Goal: Use online tool/utility: Utilize a website feature to perform a specific function

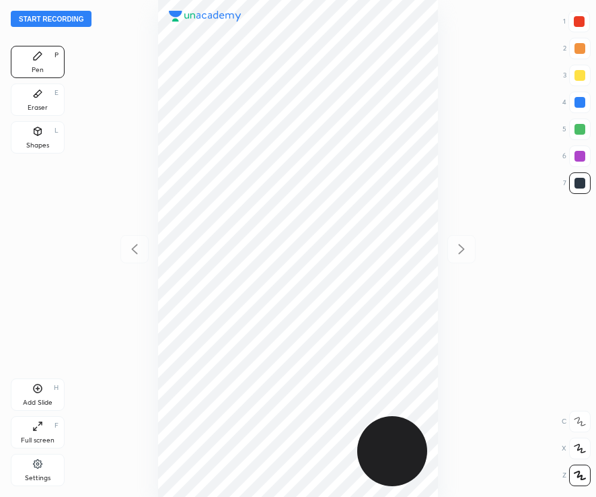
scroll to position [497, 380]
click at [584, 26] on div at bounding box center [579, 21] width 11 height 11
click at [59, 20] on button "Start recording" at bounding box center [51, 19] width 81 height 16
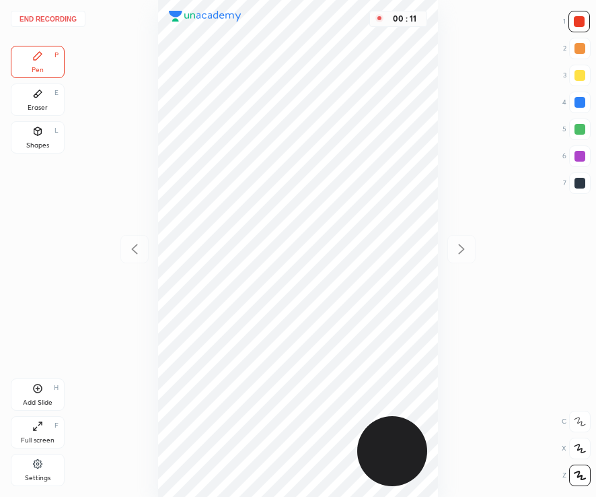
click at [589, 185] on div at bounding box center [580, 183] width 22 height 22
click at [46, 397] on div "Add Slide H" at bounding box center [38, 394] width 54 height 32
click at [25, 376] on div "Pen P Eraser E Shapes L Add Slide H Full screen F Settings" at bounding box center [38, 268] width 54 height 445
click at [24, 388] on div "Add Slide H" at bounding box center [38, 394] width 54 height 32
click at [581, 25] on div at bounding box center [579, 21] width 11 height 11
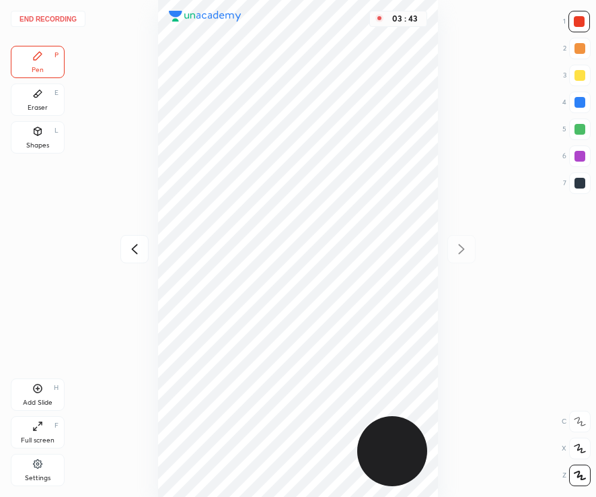
click at [42, 138] on div "Shapes L" at bounding box center [38, 137] width 54 height 32
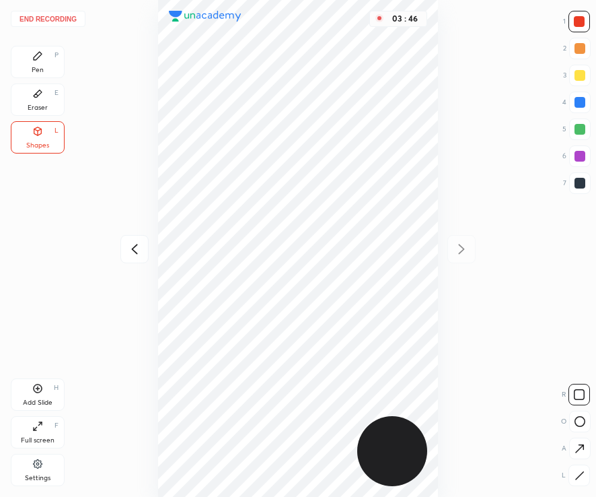
click at [57, 20] on button "End recording" at bounding box center [48, 19] width 75 height 16
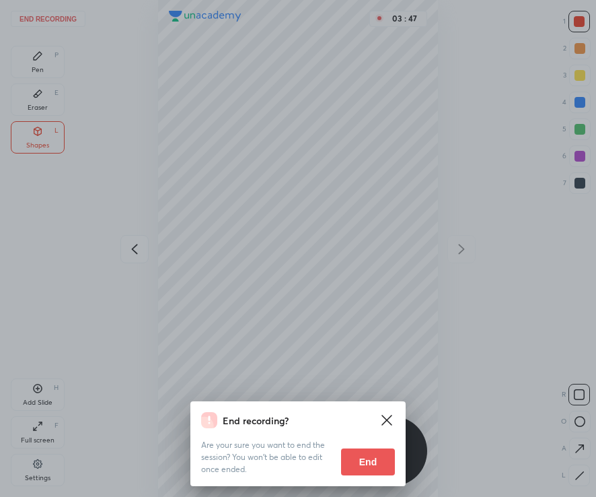
click at [378, 464] on button "End" at bounding box center [368, 461] width 54 height 27
